Goal: Transaction & Acquisition: Download file/media

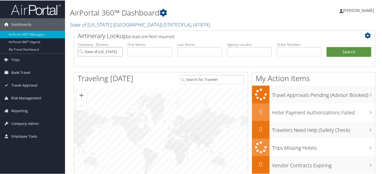
click at [118, 51] on input "State of [US_STATE] ([GEOGRAPHIC_DATA])" at bounding box center [100, 51] width 45 height 9
click at [280, 50] on input "text" at bounding box center [299, 51] width 45 height 9
click at [253, 51] on input "text" at bounding box center [249, 51] width 45 height 9
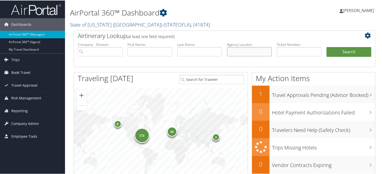
paste input "DNRQFK"
type input "DNRQFK"
click at [330, 53] on button "Search" at bounding box center [349, 52] width 45 height 10
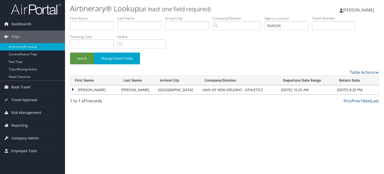
click at [73, 89] on td "[PERSON_NAME]" at bounding box center [94, 89] width 49 height 9
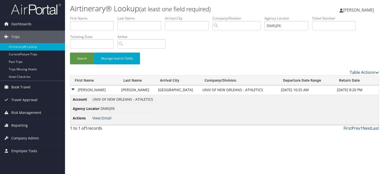
click at [98, 117] on link "View" at bounding box center [97, 118] width 8 height 5
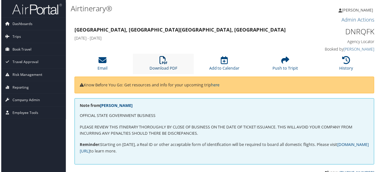
click at [165, 63] on icon at bounding box center [163, 61] width 8 height 8
click at [167, 62] on li "Download PDF" at bounding box center [163, 64] width 61 height 20
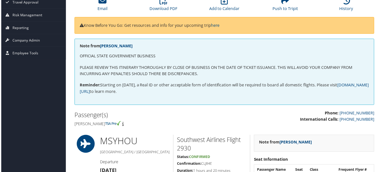
scroll to position [100, 0]
